Goal: Check status

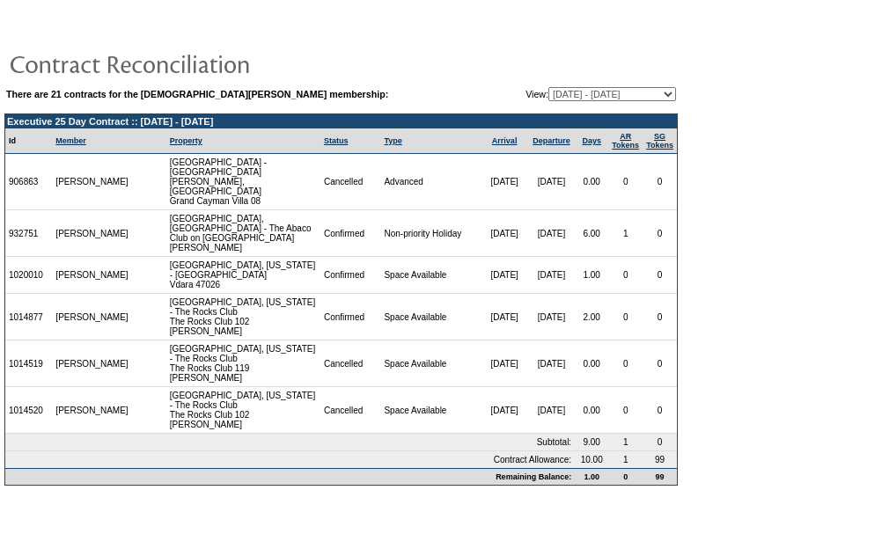
click at [584, 103] on table "There are 21 contracts for the [DEMOGRAPHIC_DATA][PERSON_NAME] membership: View…" at bounding box center [340, 94] width 673 height 18
click at [578, 95] on select "[DATE] - [DATE] [DATE] - [DATE] [DATE] - [DATE] [DATE] - [DATE] [DATE] - [DATE]…" at bounding box center [612, 94] width 128 height 14
select select "20269"
click at [548, 88] on select "[DATE] - [DATE] [DATE] - [DATE] [DATE] - [DATE] [DATE] - [DATE] [DATE] - [DATE]…" at bounding box center [612, 94] width 128 height 14
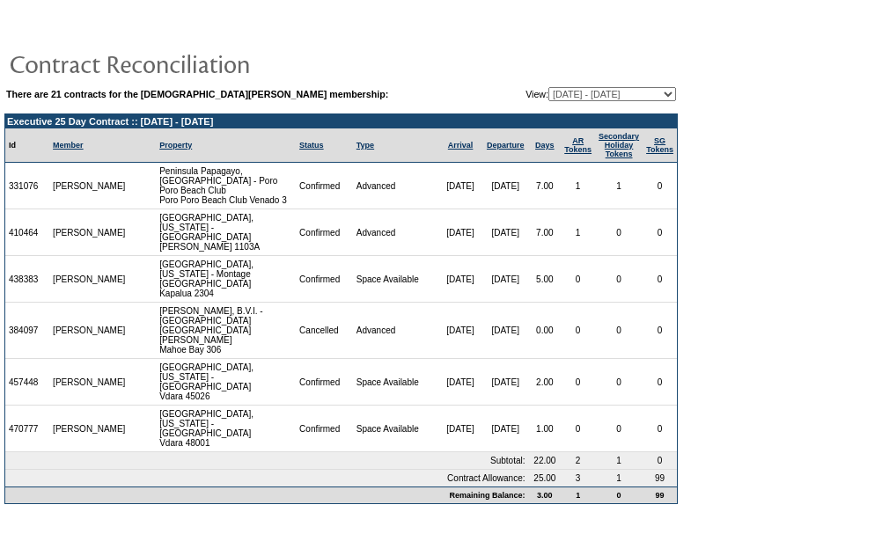
click at [579, 97] on select "[DATE] - [DATE] [DATE] - [DATE] [DATE] - [DATE] [DATE] - [DATE] [DATE] - [DATE]…" at bounding box center [612, 94] width 128 height 14
click at [567, 85] on table "There are 21 contracts for the [DEMOGRAPHIC_DATA][PERSON_NAME] membership: View…" at bounding box center [341, 260] width 682 height 498
